Goal: Book appointment/travel/reservation

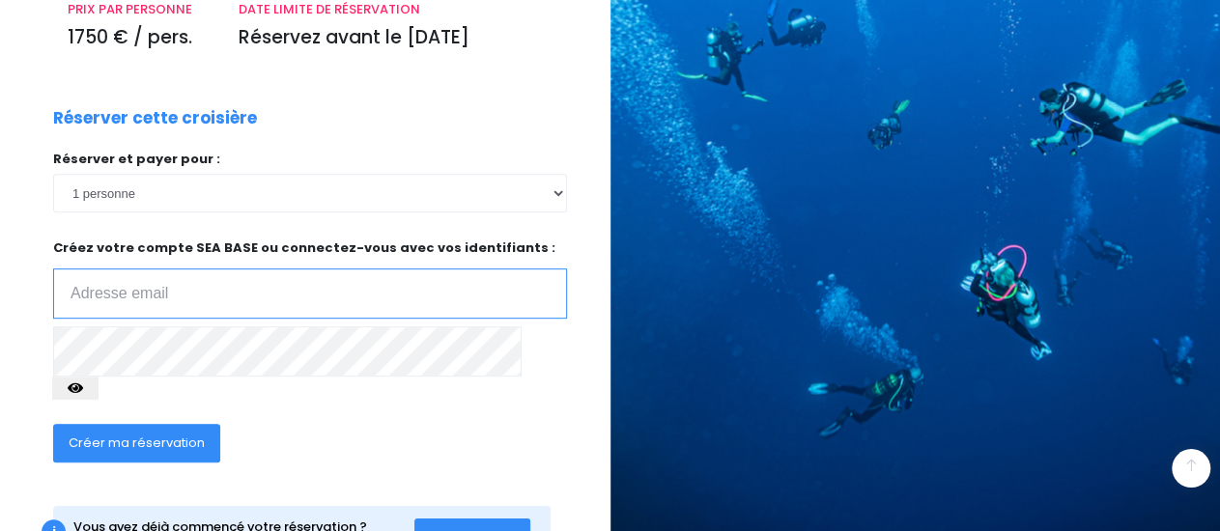
scroll to position [362, 0]
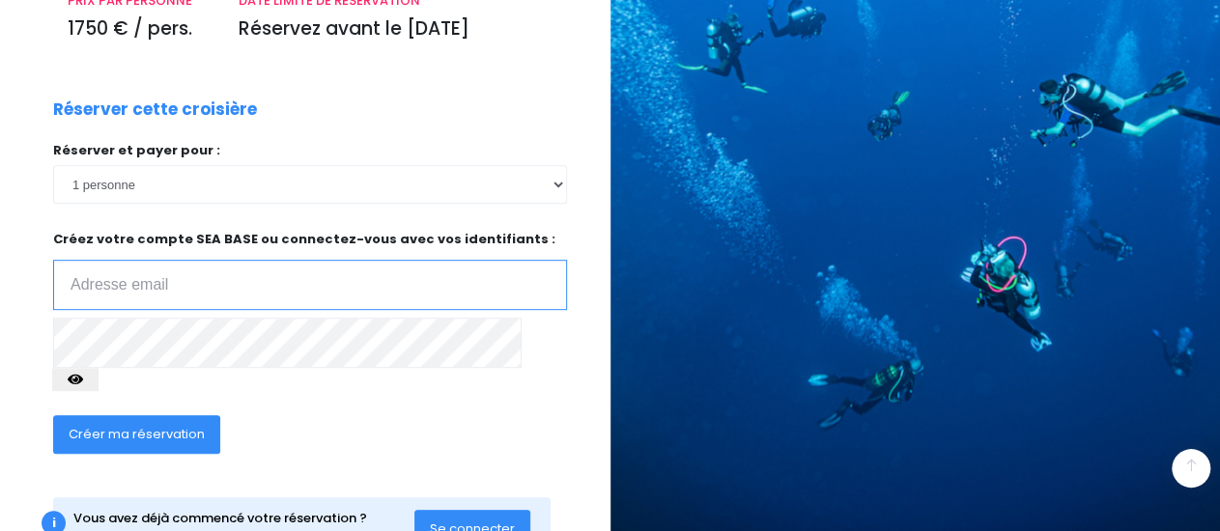
click at [264, 260] on input "email" at bounding box center [310, 285] width 514 height 50
click at [326, 260] on input "email" at bounding box center [310, 285] width 514 height 50
type input "[EMAIL_ADDRESS][DOMAIN_NAME]"
click input "submit" at bounding box center [0, 0] width 0 height 0
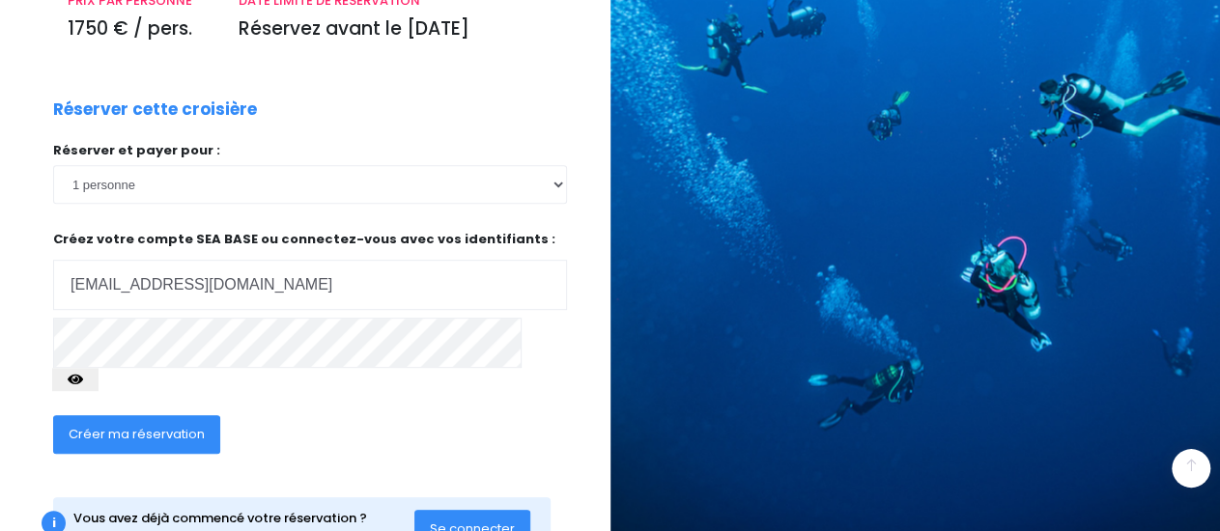
click at [83, 380] on icon "button" at bounding box center [75, 380] width 15 height 0
click at [194, 425] on span "Créer ma réservation" at bounding box center [137, 434] width 136 height 18
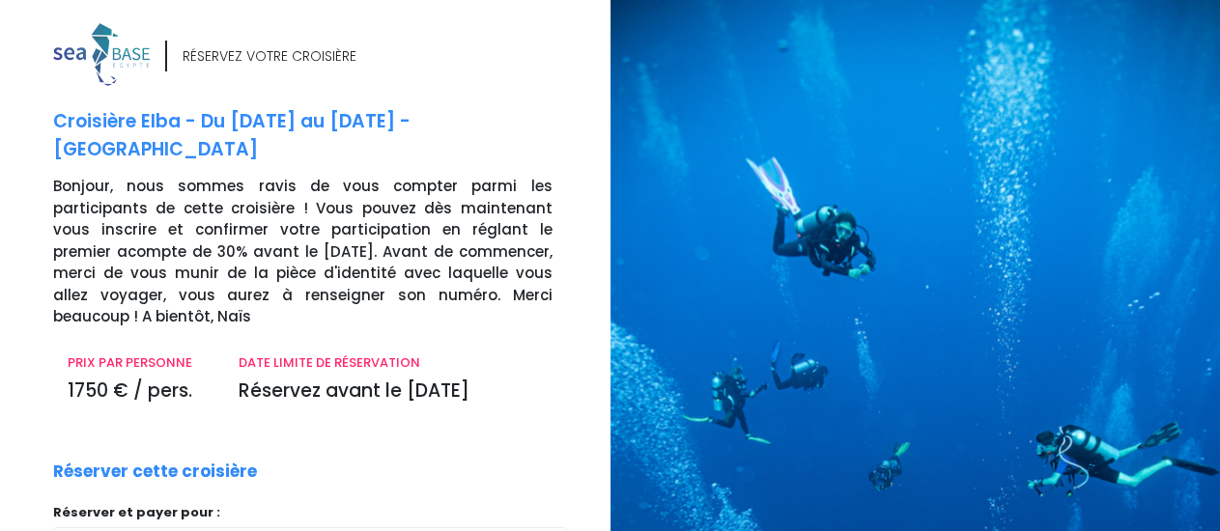
scroll to position [331, 0]
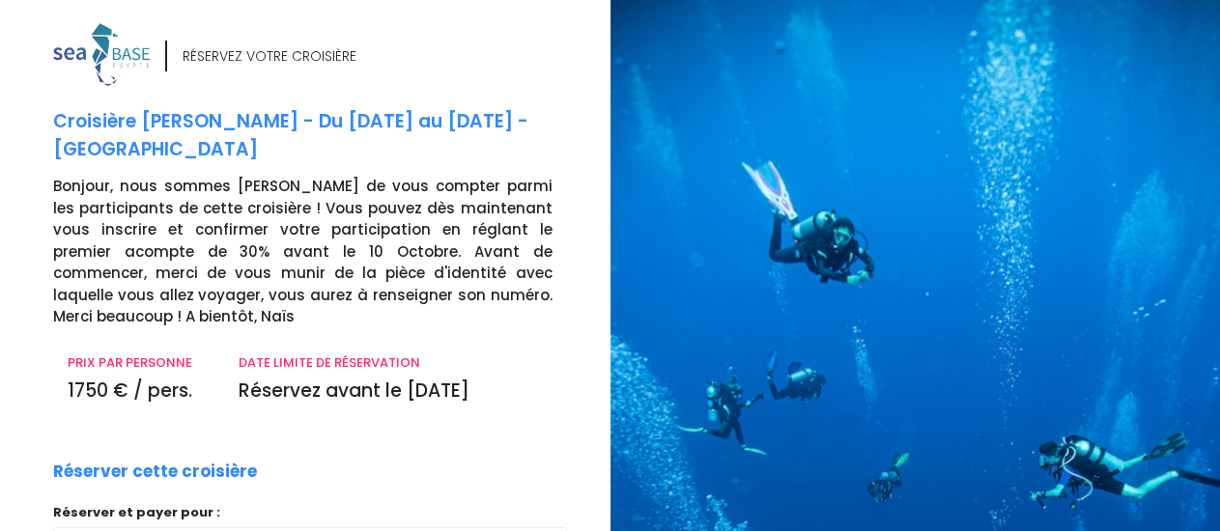
scroll to position [331, 0]
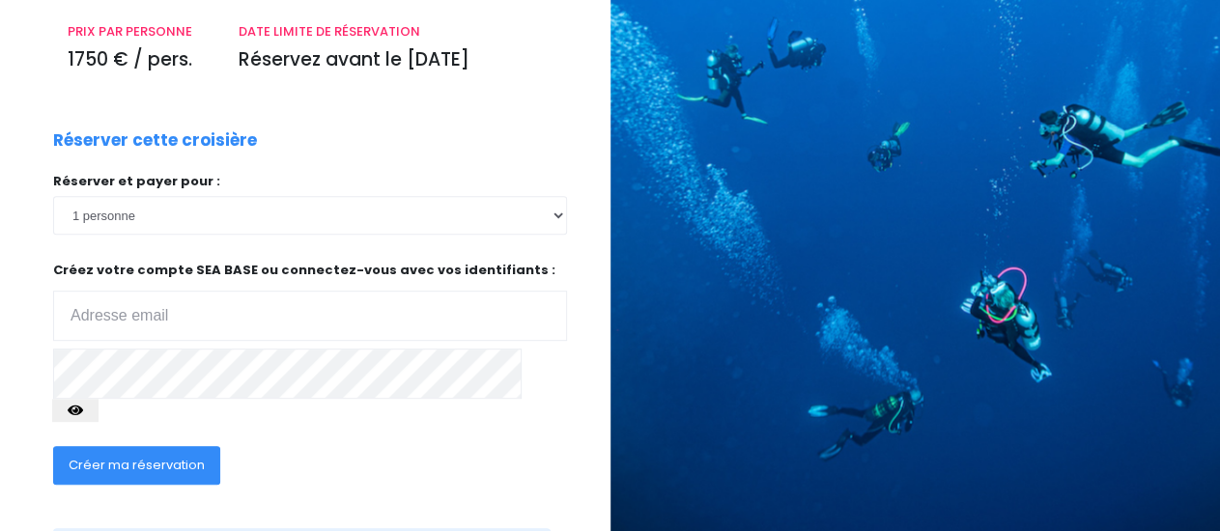
click at [219, 291] on input "email" at bounding box center [310, 316] width 514 height 50
type input "P"
type input "[EMAIL_ADDRESS][DOMAIN_NAME]"
click at [275, 350] on div "Réserver et payer pour : 1 personne 2 personnes 3 personnes 4 personnes 5 perso…" at bounding box center [310, 303] width 514 height 262
click at [188, 456] on span "Créer ma réservation" at bounding box center [137, 465] width 136 height 18
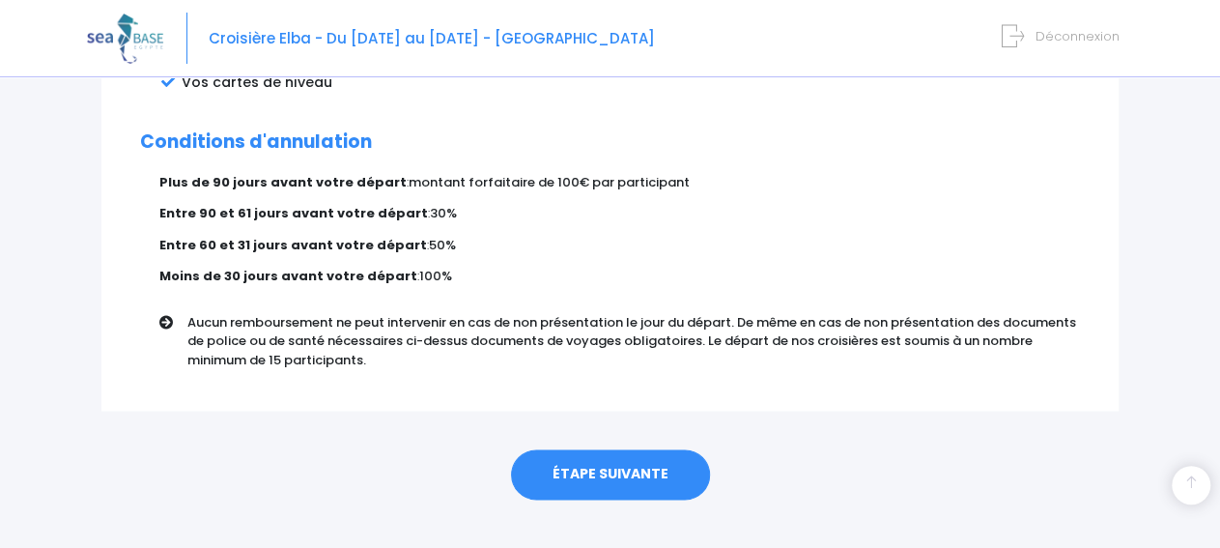
scroll to position [1258, 0]
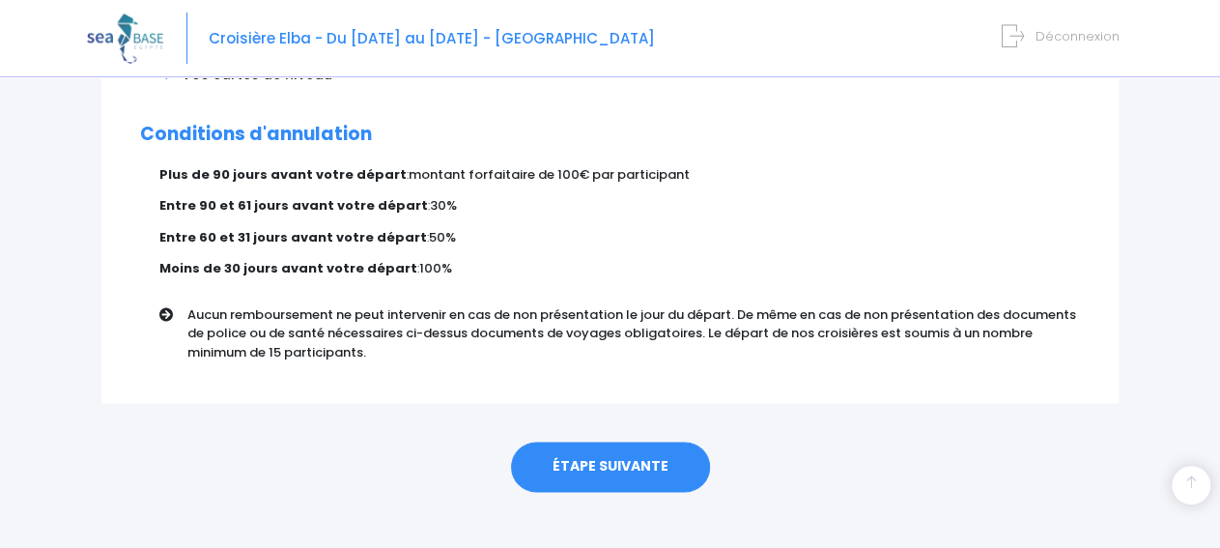
click at [636, 446] on link "ÉTAPE SUIVANTE" at bounding box center [610, 467] width 199 height 50
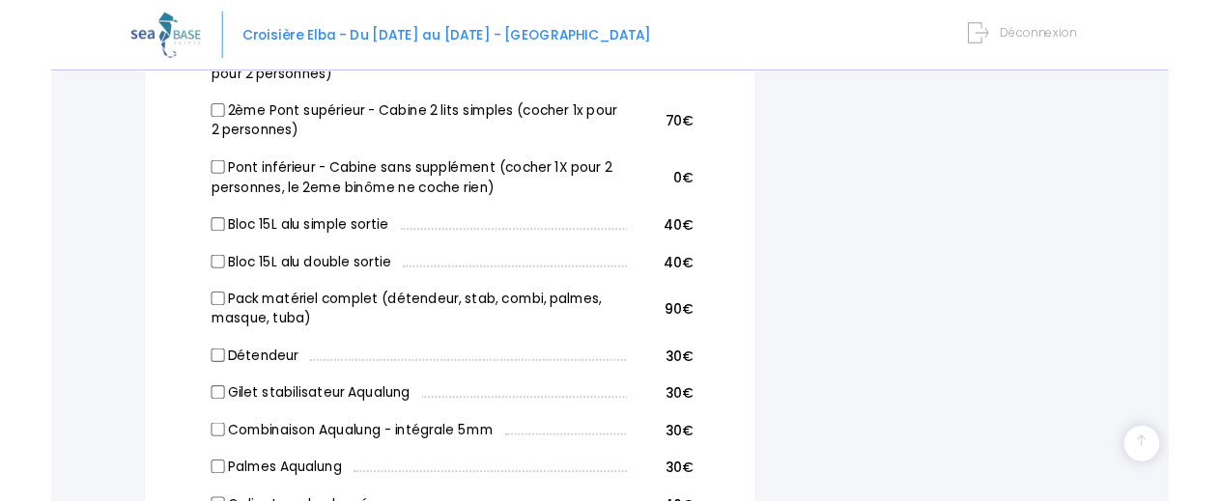
scroll to position [1210, 0]
